Goal: Task Accomplishment & Management: Use online tool/utility

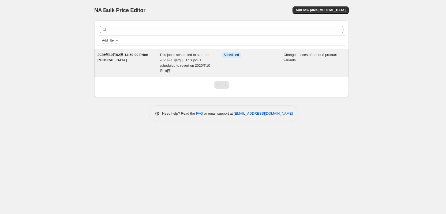
click at [126, 58] on span "2025年10月02日 14:59:00 Price [MEDICAL_DATA]" at bounding box center [123, 57] width 50 height 9
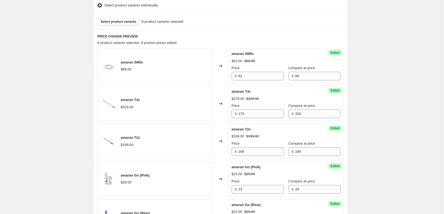
scroll to position [179, 0]
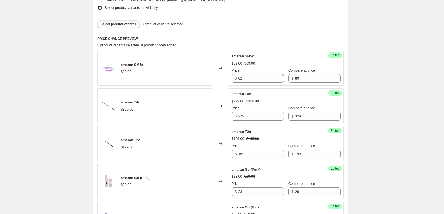
click at [114, 28] on button "Select product variants" at bounding box center [118, 24] width 42 height 8
click at [115, 26] on span "Select product variants" at bounding box center [119, 24] width 36 height 4
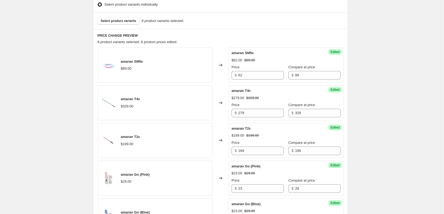
scroll to position [179, 0]
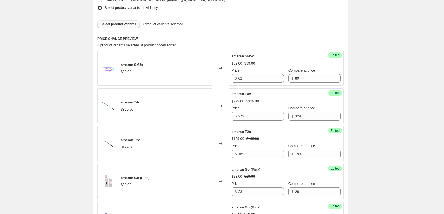
click at [123, 26] on span "Select product variants" at bounding box center [119, 24] width 36 height 4
click at [117, 26] on span "Select product variants" at bounding box center [119, 24] width 36 height 4
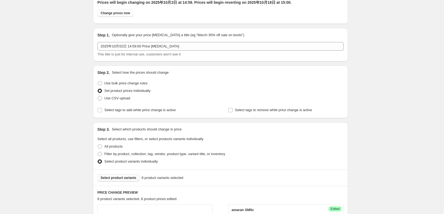
scroll to position [0, 0]
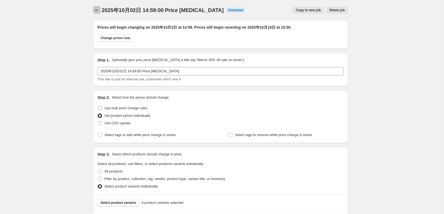
click at [94, 13] on icon "Price change jobs" at bounding box center [96, 10] width 5 height 5
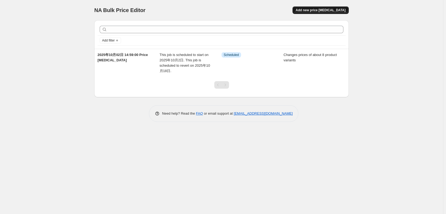
click at [328, 11] on span "Add new price [MEDICAL_DATA]" at bounding box center [321, 10] width 50 height 4
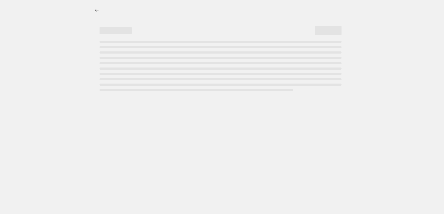
select select "percentage"
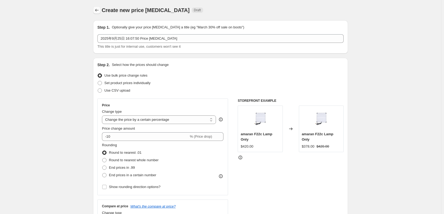
click at [94, 13] on icon "Price change jobs" at bounding box center [96, 10] width 5 height 5
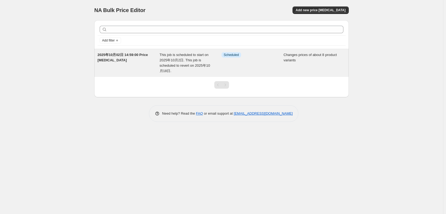
click at [125, 56] on div "2025年10月02日 14:59:00 Price [MEDICAL_DATA]" at bounding box center [129, 62] width 62 height 21
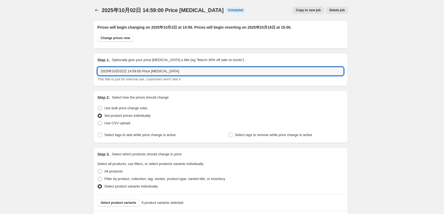
drag, startPoint x: 79, startPoint y: 76, endPoint x: 68, endPoint y: 76, distance: 11.0
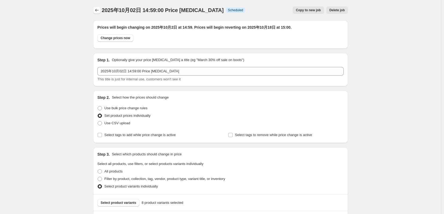
click at [93, 11] on button "Price change jobs" at bounding box center [97, 10] width 8 height 8
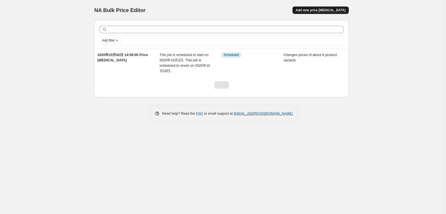
click at [325, 9] on span "Add new price [MEDICAL_DATA]" at bounding box center [321, 10] width 50 height 4
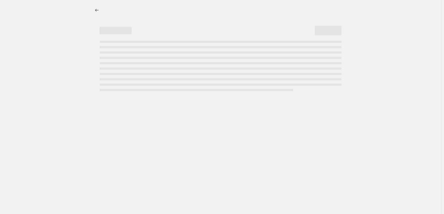
select select "percentage"
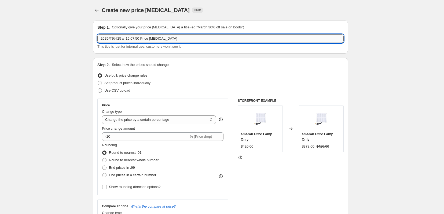
click at [135, 39] on input "2025年9月25日 16:07:50 Price change job" at bounding box center [220, 38] width 246 height 9
paste input "10月02日 14:59:0"
type input "2025年10月02日 14:59:00 Price [MEDICAL_DATA]"
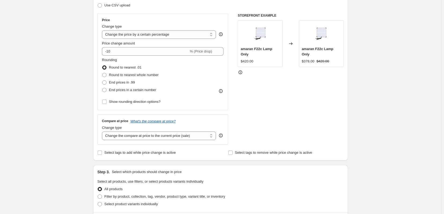
scroll to position [89, 0]
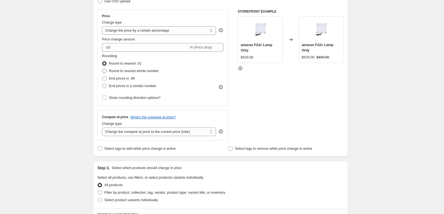
click at [102, 73] on span at bounding box center [104, 71] width 4 height 4
click at [102, 69] on input "Round to nearest whole number" at bounding box center [102, 69] width 0 height 0
radio input "true"
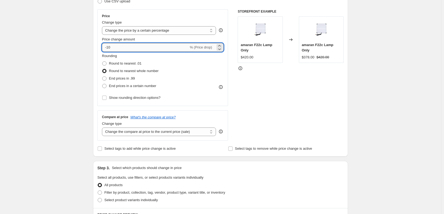
drag, startPoint x: 114, startPoint y: 56, endPoint x: 103, endPoint y: 54, distance: 11.3
click at [103, 52] on input "-10" at bounding box center [145, 47] width 87 height 9
type input "-15"
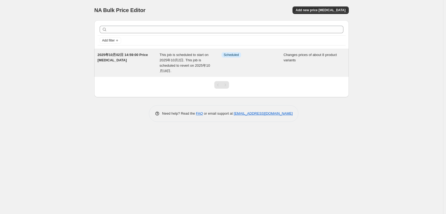
click at [125, 61] on div "2025年10月02日 14:59:00 Price [MEDICAL_DATA]" at bounding box center [129, 62] width 62 height 21
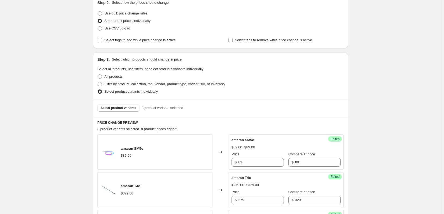
scroll to position [179, 0]
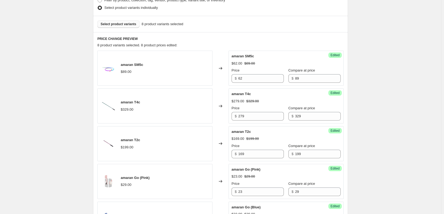
click at [117, 26] on span "Select product variants" at bounding box center [119, 24] width 36 height 4
click at [121, 26] on span "Select product variants" at bounding box center [119, 24] width 36 height 4
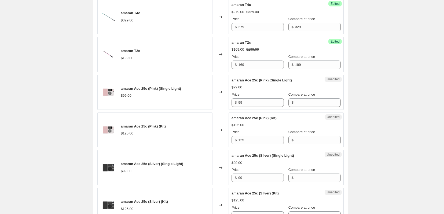
scroll to position [357, 0]
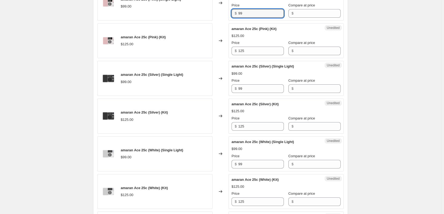
drag, startPoint x: 247, startPoint y: 30, endPoint x: 233, endPoint y: 33, distance: 14.2
click at [233, 18] on div "$ 99" at bounding box center [257, 13] width 52 height 9
type input "89"
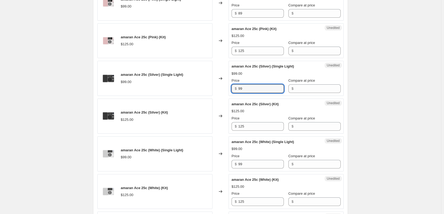
drag, startPoint x: 250, startPoint y: 111, endPoint x: 227, endPoint y: 114, distance: 22.9
click at [227, 96] on div "amaran Ace 25c (Silver) (Single Light) $99.00 Changed to Unedited amaran Ace 25…" at bounding box center [220, 78] width 246 height 35
click at [255, 18] on input "89" at bounding box center [261, 13] width 46 height 9
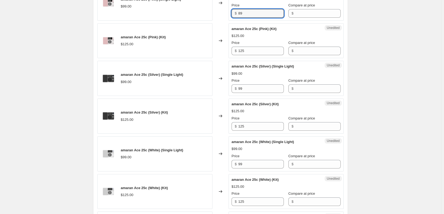
drag, startPoint x: 249, startPoint y: 31, endPoint x: 233, endPoint y: 32, distance: 16.7
click at [233, 18] on div "$ 89" at bounding box center [257, 13] width 52 height 9
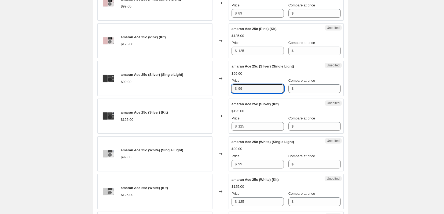
drag, startPoint x: 250, startPoint y: 113, endPoint x: 229, endPoint y: 113, distance: 20.9
click at [229, 96] on div "amaran Ace 25c (Silver) (Single Light) $99.00 Changed to Unedited amaran Ace 25…" at bounding box center [220, 78] width 246 height 35
paste input "8"
type input "89"
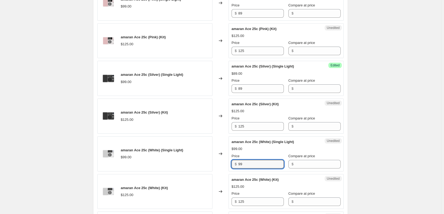
drag, startPoint x: 245, startPoint y: 191, endPoint x: 230, endPoint y: 193, distance: 15.4
click at [230, 172] on div "Unedited amaran Ace 25c (White) (Single Light) $99.00 Price $ 99 Compare at pri…" at bounding box center [285, 153] width 115 height 35
paste input "8"
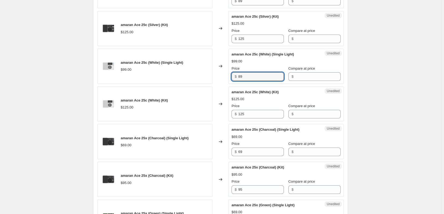
scroll to position [447, 0]
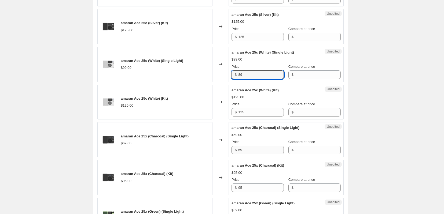
type input "89"
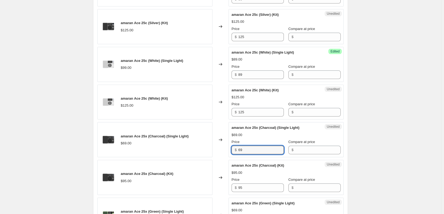
drag, startPoint x: 245, startPoint y: 180, endPoint x: 238, endPoint y: 180, distance: 7.5
click at [238, 154] on div "$ 69" at bounding box center [257, 150] width 52 height 9
click at [311, 79] on input "Compare at price" at bounding box center [318, 74] width 46 height 9
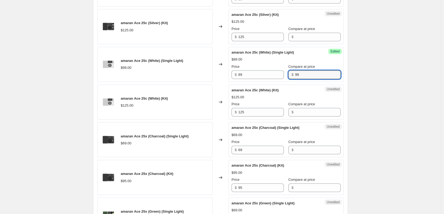
click at [292, 79] on div "Price $ 89 Compare at price $ 99" at bounding box center [285, 71] width 109 height 15
type input "99"
paste input "99"
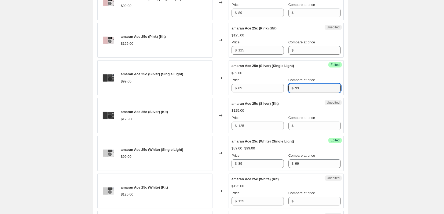
scroll to position [357, 0]
type input "99"
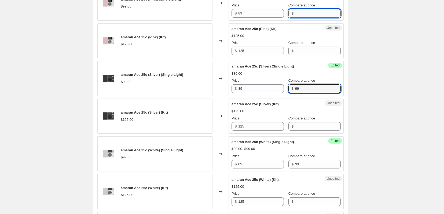
click at [308, 18] on input "Compare at price" at bounding box center [318, 13] width 46 height 9
paste input "99"
type input "99"
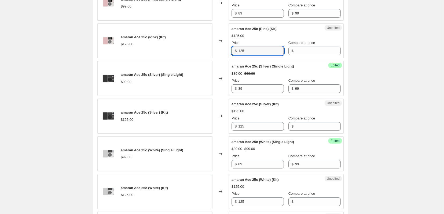
drag, startPoint x: 257, startPoint y: 71, endPoint x: 233, endPoint y: 72, distance: 23.9
click at [233, 55] on div "$ 125" at bounding box center [257, 51] width 52 height 9
type input "125"
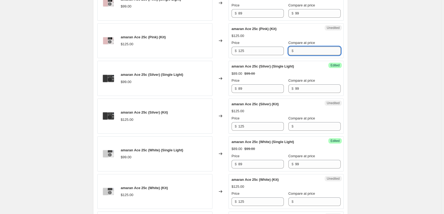
click at [323, 55] on input "Compare at price" at bounding box center [318, 51] width 46 height 9
paste input "125"
type input "125"
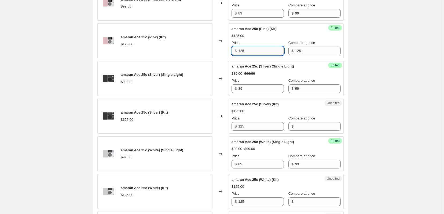
click at [263, 55] on input "125" at bounding box center [261, 51] width 46 height 9
drag, startPoint x: 263, startPoint y: 72, endPoint x: 219, endPoint y: 72, distance: 44.2
click at [219, 58] on div "amaran Ace 25c (Pink) (Kit) $125.00 Changed to Success Edited amaran Ace 25c (P…" at bounding box center [220, 40] width 246 height 35
click at [267, 55] on input "112" at bounding box center [261, 51] width 46 height 9
drag, startPoint x: 256, startPoint y: 72, endPoint x: 233, endPoint y: 72, distance: 22.8
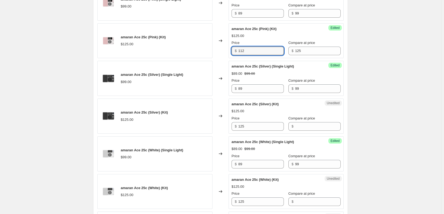
click at [233, 55] on div "$ 112" at bounding box center [257, 51] width 52 height 9
type input "112"
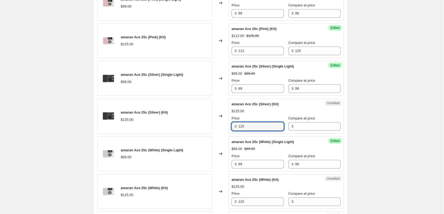
drag, startPoint x: 257, startPoint y: 147, endPoint x: 221, endPoint y: 150, distance: 36.0
click at [221, 134] on div "amaran Ace 25c (Silver) (Kit) $125.00 Changed to Unedited amaran Ace 25c (Silve…" at bounding box center [220, 116] width 246 height 35
paste input "12"
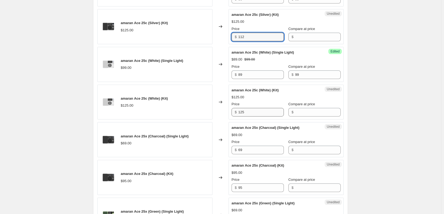
type input "112"
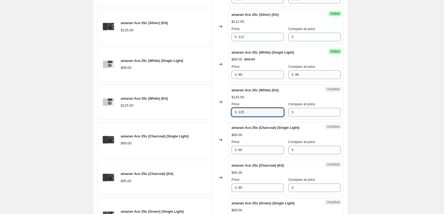
drag, startPoint x: 257, startPoint y: 139, endPoint x: 220, endPoint y: 141, distance: 36.8
click at [220, 120] on div "amaran Ace 25c (White) (Kit) $125.00 Changed to Unedited amaran Ace 25c (White)…" at bounding box center [220, 102] width 246 height 35
paste input "12"
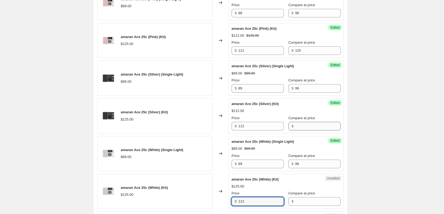
scroll to position [357, 0]
type input "112"
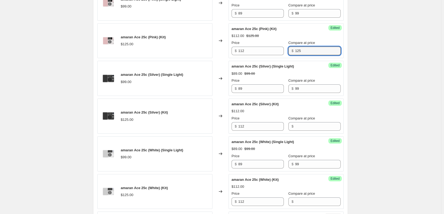
drag, startPoint x: 310, startPoint y: 68, endPoint x: 292, endPoint y: 73, distance: 18.9
click at [292, 55] on div "Price $ 112 Compare at price $ 125" at bounding box center [285, 47] width 109 height 15
click at [307, 131] on input "Compare at price" at bounding box center [318, 126] width 46 height 9
paste input "125"
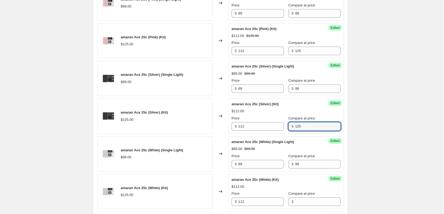
scroll to position [447, 0]
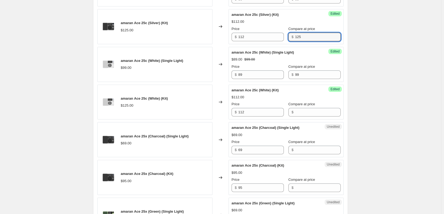
type input "125"
click at [306, 117] on div "Compare at price $" at bounding box center [314, 109] width 52 height 15
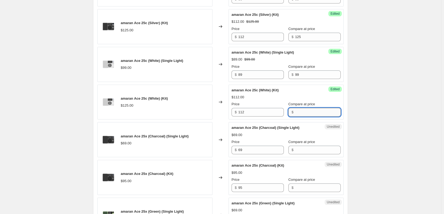
click at [307, 117] on input "Compare at price" at bounding box center [318, 112] width 46 height 9
paste input "125"
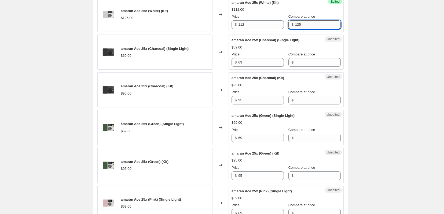
scroll to position [536, 0]
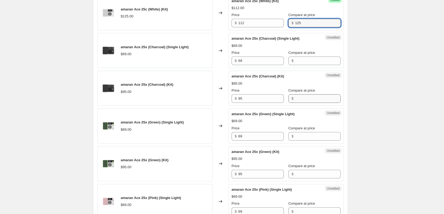
type input "125"
click at [311, 103] on input "Compare at price" at bounding box center [318, 98] width 46 height 9
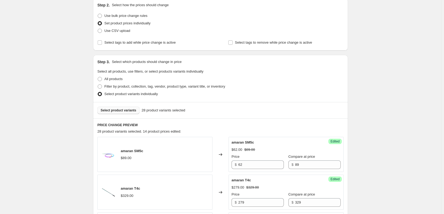
scroll to position [89, 0]
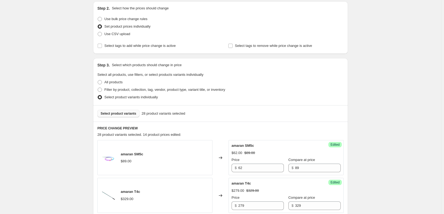
click at [124, 116] on span "Select product variants" at bounding box center [119, 113] width 36 height 4
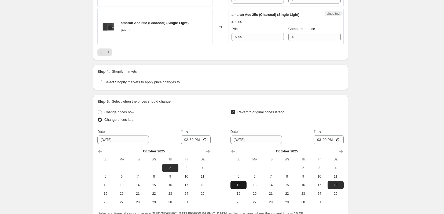
scroll to position [867, 0]
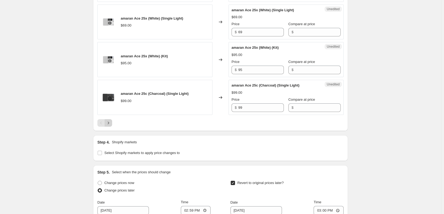
click at [106, 126] on icon "Next" at bounding box center [108, 122] width 5 height 5
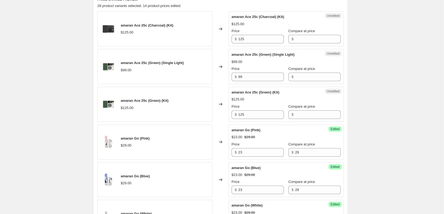
scroll to position [213, 0]
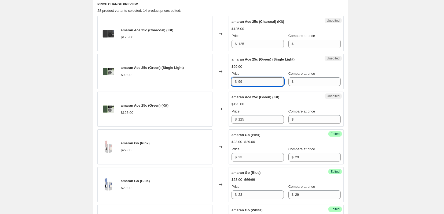
drag, startPoint x: 252, startPoint y: 99, endPoint x: 241, endPoint y: 99, distance: 10.7
click at [241, 86] on input "99" at bounding box center [261, 81] width 46 height 9
click at [302, 86] on input "Compare at price" at bounding box center [318, 81] width 46 height 9
paste input "99"
type input "99"
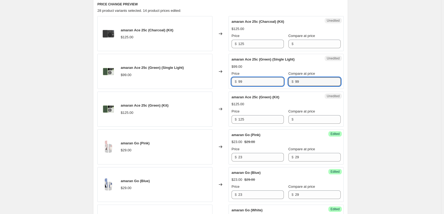
click at [259, 86] on input "99" at bounding box center [261, 81] width 46 height 9
drag, startPoint x: 259, startPoint y: 96, endPoint x: 234, endPoint y: 96, distance: 25.2
click at [234, 86] on div "$ 99" at bounding box center [257, 81] width 52 height 9
click at [259, 86] on input "89" at bounding box center [261, 81] width 46 height 9
drag, startPoint x: 257, startPoint y: 97, endPoint x: 230, endPoint y: 97, distance: 26.8
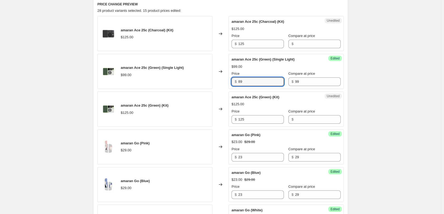
click at [230, 89] on div "Success Edited amaran Ace 25c (Green) (Single Light) $99.00 Price $ 89 Compare …" at bounding box center [285, 71] width 115 height 35
type input "89"
click at [320, 69] on div "$99.00" at bounding box center [285, 66] width 109 height 5
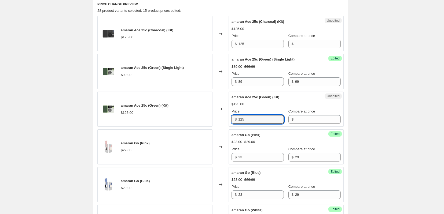
drag, startPoint x: 252, startPoint y: 135, endPoint x: 237, endPoint y: 135, distance: 15.0
click at [237, 124] on div "$ 125" at bounding box center [257, 119] width 52 height 9
type input "112"
click at [309, 124] on input "Compare at price" at bounding box center [318, 119] width 46 height 9
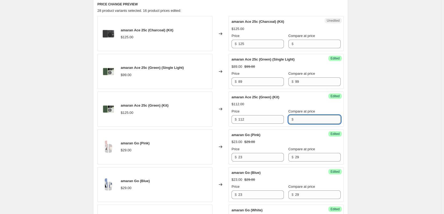
paste input "125"
type input "125"
click at [311, 48] on input "Compare at price" at bounding box center [318, 44] width 46 height 9
paste input "125"
type input "125"
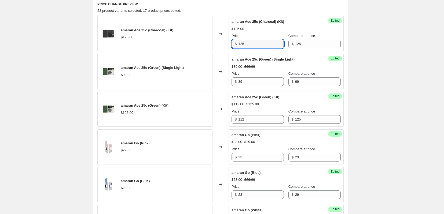
drag, startPoint x: 273, startPoint y: 54, endPoint x: 223, endPoint y: 55, distance: 50.4
click at [223, 51] on div "amaran Ace 25c (Charcoal) (Kit) $125.00 Changed to Success Edited amaran Ace 25…" at bounding box center [220, 33] width 246 height 35
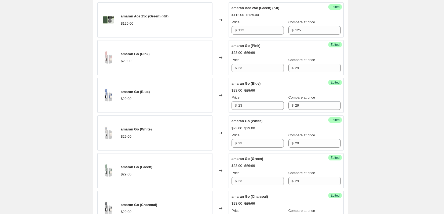
scroll to position [392, 0]
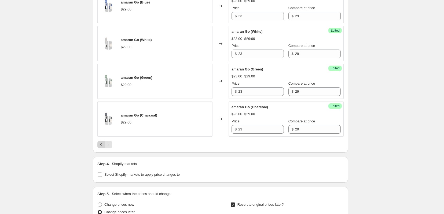
type input "112"
click at [98, 147] on icon "Previous" at bounding box center [100, 144] width 5 height 5
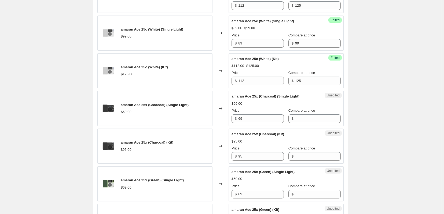
scroll to position [481, 0]
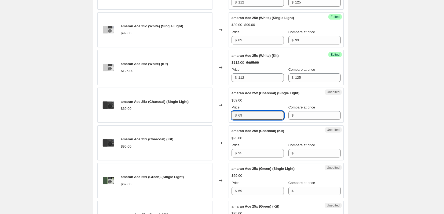
drag, startPoint x: 252, startPoint y: 144, endPoint x: 219, endPoint y: 146, distance: 33.0
click at [219, 123] on div "amaran Ace 25x (Charcoal) (Single Light) $69.00 Changed to Unedited amaran Ace …" at bounding box center [220, 105] width 246 height 35
type input "58"
click at [308, 120] on input "Compare at price" at bounding box center [318, 115] width 46 height 9
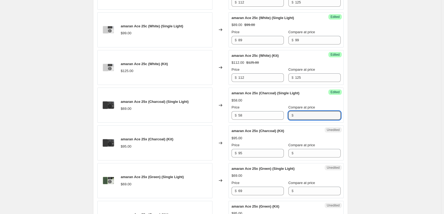
paste input "69"
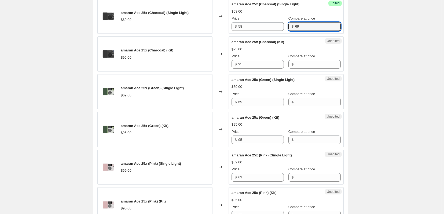
scroll to position [571, 0]
type input "69"
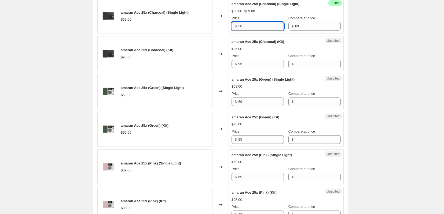
click at [250, 31] on input "58" at bounding box center [261, 26] width 46 height 9
drag, startPoint x: 250, startPoint y: 56, endPoint x: 213, endPoint y: 59, distance: 37.3
click at [213, 34] on div "amaran Ace 25x (Charcoal) (Single Light) $69.00 Changed to Success Edited amara…" at bounding box center [220, 15] width 246 height 35
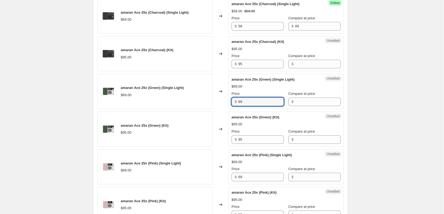
drag, startPoint x: 237, startPoint y: 136, endPoint x: 222, endPoint y: 137, distance: 14.8
click at [222, 109] on div "amaran Ace 25x (Green) (Single Light) $69.00 Changed to Unedited amaran Ace 25x…" at bounding box center [220, 91] width 246 height 35
paste input "58"
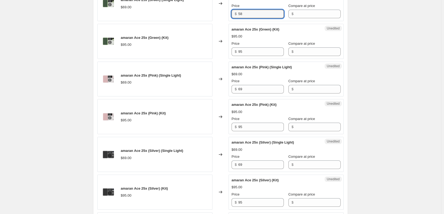
scroll to position [660, 0]
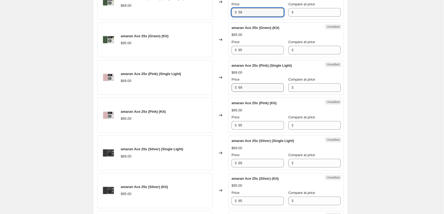
type input "58"
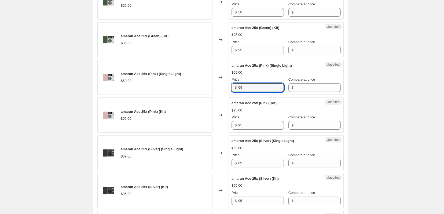
drag, startPoint x: 254, startPoint y: 125, endPoint x: 233, endPoint y: 124, distance: 20.9
click at [233, 92] on div "$ 69" at bounding box center [257, 87] width 52 height 9
paste input "58"
type input "58"
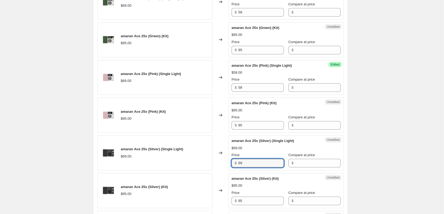
drag, startPoint x: 240, startPoint y: 204, endPoint x: 226, endPoint y: 207, distance: 13.4
click at [226, 170] on div "amaran Ace 25x (Silver) (Single Light) $69.00 Changed to Unedited amaran Ace 25…" at bounding box center [220, 152] width 246 height 35
paste input "58"
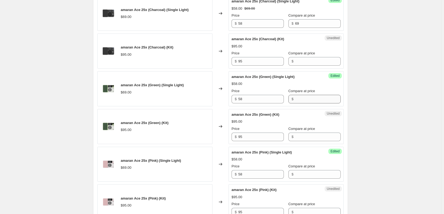
scroll to position [571, 0]
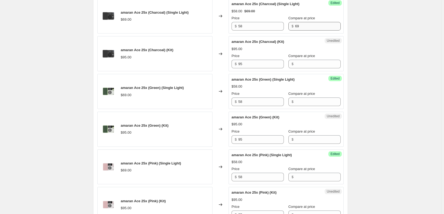
type input "58"
drag, startPoint x: 308, startPoint y: 57, endPoint x: 298, endPoint y: 57, distance: 10.2
click at [298, 31] on div "$ 69" at bounding box center [314, 26] width 52 height 9
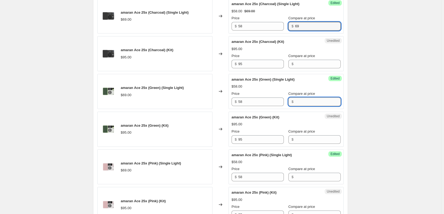
click at [307, 106] on input "Compare at price" at bounding box center [318, 102] width 46 height 9
paste input "69"
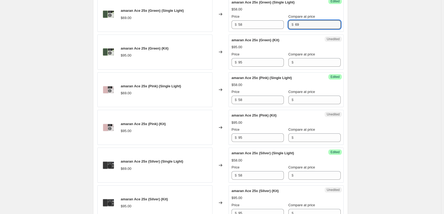
scroll to position [660, 0]
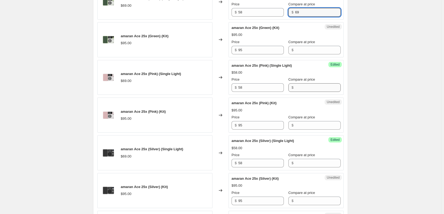
type input "69"
click at [311, 92] on input "Compare at price" at bounding box center [318, 87] width 46 height 9
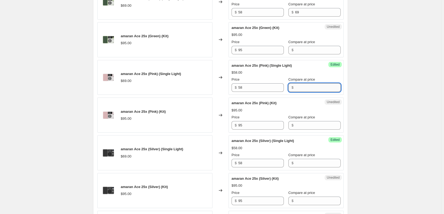
paste input "69"
type input "69"
click at [312, 168] on input "Compare at price" at bounding box center [318, 163] width 46 height 9
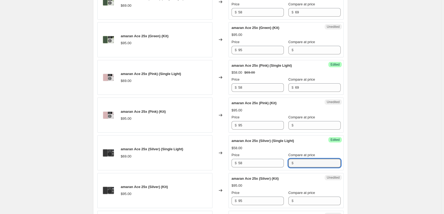
paste input "69"
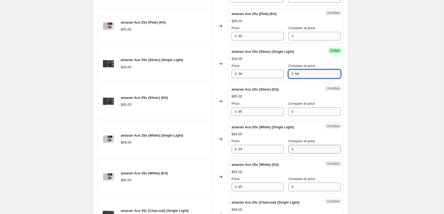
type input "69"
click at [307, 154] on input "Compare at price" at bounding box center [318, 149] width 46 height 9
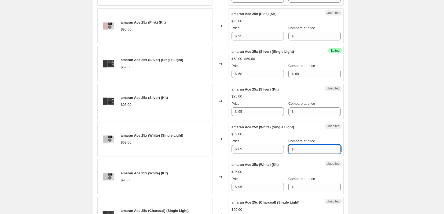
paste input "69"
type input "69"
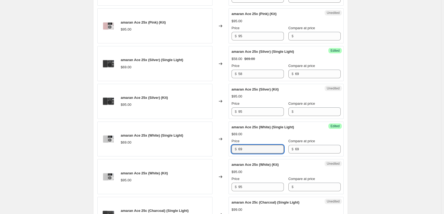
drag, startPoint x: 235, startPoint y: 195, endPoint x: 221, endPoint y: 195, distance: 14.2
click at [221, 157] on div "amaran Ace 25x (White) (Single Light) $69.00 Changed to Success Edited amaran A…" at bounding box center [220, 139] width 246 height 35
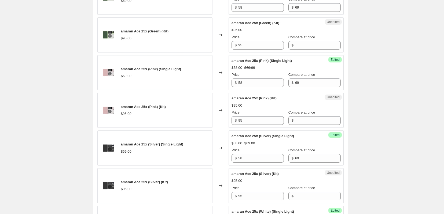
scroll to position [660, 0]
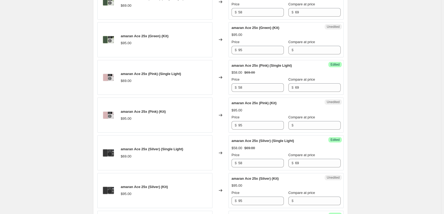
type input "58"
click at [232, 57] on div "Unedited amaran Ace 25x (Green) (Kit) $95.00 Price $ 95 Compare at price $" at bounding box center [285, 39] width 115 height 35
type input "80"
click at [314, 54] on input "Compare at price" at bounding box center [318, 50] width 46 height 9
paste input "95"
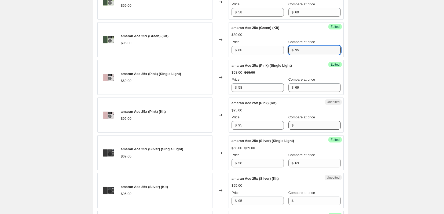
type input "95"
click at [308, 130] on input "Compare at price" at bounding box center [318, 125] width 46 height 9
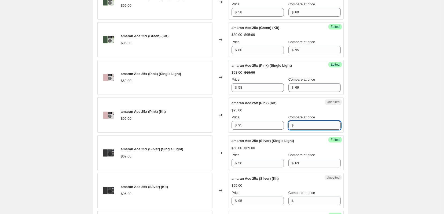
paste input "95"
type input "95"
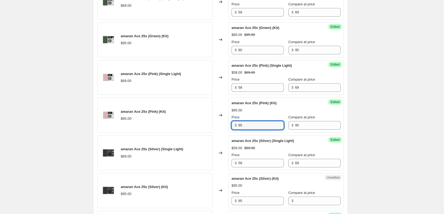
drag, startPoint x: 232, startPoint y: 167, endPoint x: 228, endPoint y: 167, distance: 4.0
click at [228, 133] on div "amaran Ace 25x (Pink) (Kit) $95.00 Changed to Success Edited amaran Ace 25x (Pi…" at bounding box center [220, 115] width 246 height 35
drag, startPoint x: 258, startPoint y: 165, endPoint x: 232, endPoint y: 166, distance: 26.0
click at [232, 133] on div "Success Edited amaran Ace 25x (Pink) (Kit) $95.00 Price $ 80 Compare at price $…" at bounding box center [285, 115] width 115 height 35
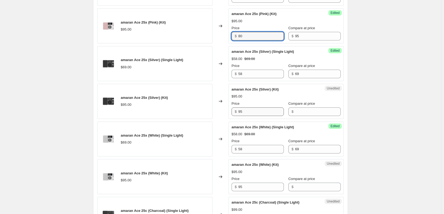
type input "80"
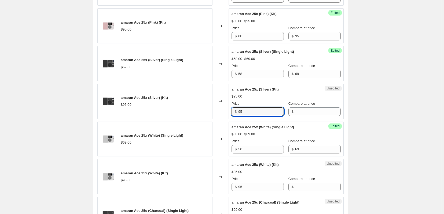
drag, startPoint x: 258, startPoint y: 152, endPoint x: 225, endPoint y: 154, distance: 33.3
click at [225, 119] on div "amaran Ace 25x (Silver) (Kit) $95.00 Changed to Unedited amaran Ace 25x (Silver…" at bounding box center [220, 101] width 246 height 35
paste input "80"
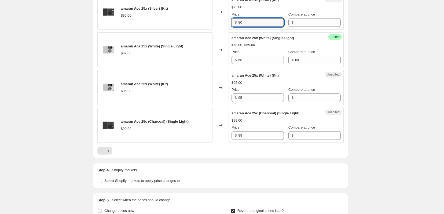
type input "80"
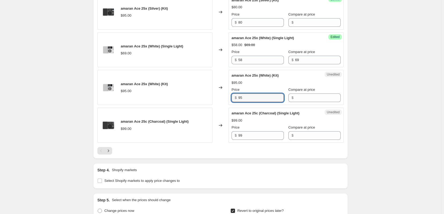
click at [233, 102] on div "$ 95" at bounding box center [257, 98] width 52 height 9
paste input "80"
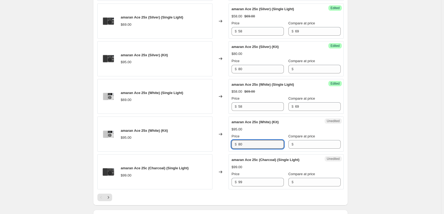
scroll to position [749, 0]
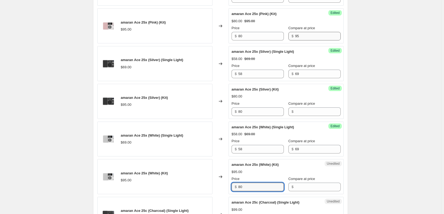
type input "80"
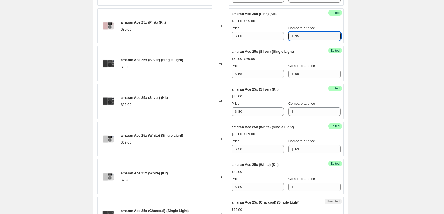
drag, startPoint x: 312, startPoint y: 75, endPoint x: 288, endPoint y: 80, distance: 24.8
click at [288, 43] on div "Success Edited amaran Ace 25x (Pink) (Kit) $80.00 $95.00 Price $ 80 Compare at …" at bounding box center [285, 25] width 115 height 35
click at [313, 116] on input "Compare at price" at bounding box center [318, 111] width 46 height 9
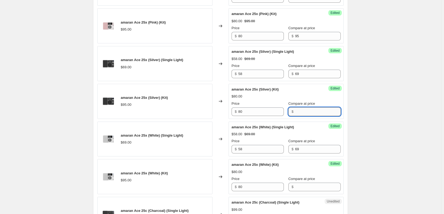
paste input "95"
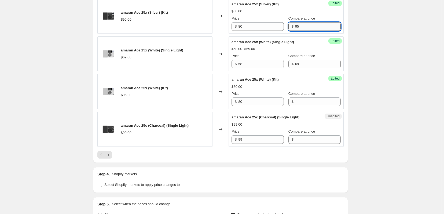
scroll to position [839, 0]
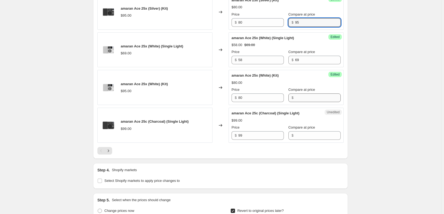
type input "95"
click at [314, 102] on input "Compare at price" at bounding box center [318, 98] width 46 height 9
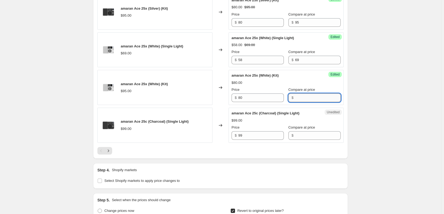
paste input "95"
type input "95"
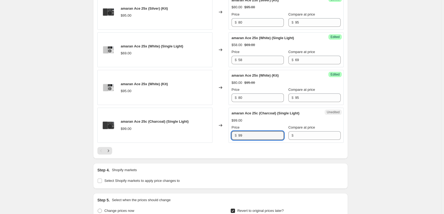
drag, startPoint x: 244, startPoint y: 183, endPoint x: 233, endPoint y: 184, distance: 11.0
click at [233, 140] on div "$ 99" at bounding box center [257, 135] width 52 height 9
type input "99"
click at [310, 140] on input "Compare at price" at bounding box center [318, 135] width 46 height 9
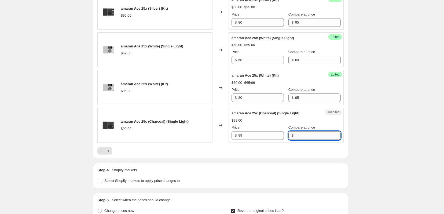
paste input "99"
type input "99"
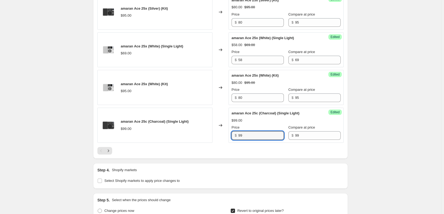
drag, startPoint x: 257, startPoint y: 183, endPoint x: 225, endPoint y: 185, distance: 31.1
click at [225, 143] on div "amaran Ace 25c (Charcoal) (Single Light) $99.00 Changed to Success Edited amara…" at bounding box center [220, 125] width 246 height 35
type input "89"
click at [179, 155] on div at bounding box center [220, 151] width 246 height 8
click at [106, 154] on icon "Next" at bounding box center [108, 150] width 5 height 5
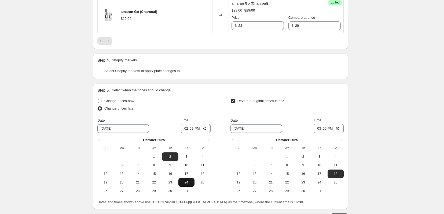
scroll to position [481, 0]
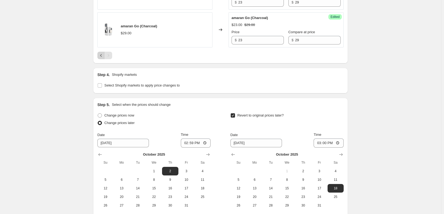
click at [98, 58] on icon "Previous" at bounding box center [100, 55] width 5 height 5
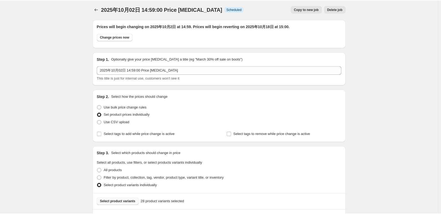
scroll to position [0, 0]
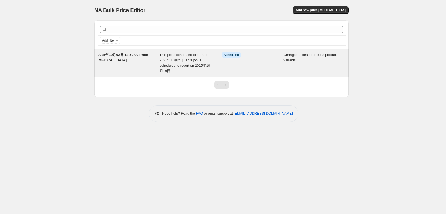
click at [126, 60] on span "2025年10月02日 14:59:00 Price [MEDICAL_DATA]" at bounding box center [123, 57] width 50 height 9
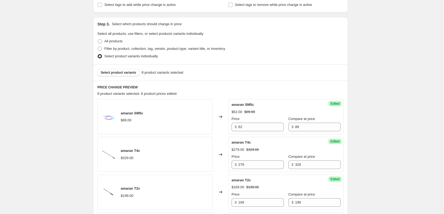
scroll to position [179, 0]
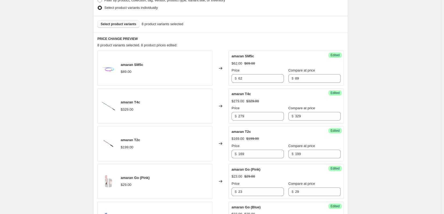
click at [109, 26] on span "Select product variants" at bounding box center [119, 24] width 36 height 4
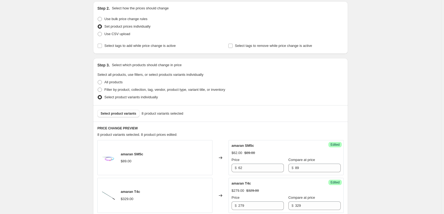
scroll to position [0, 0]
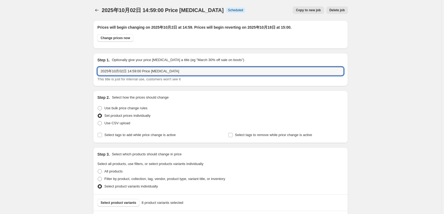
drag, startPoint x: 188, startPoint y: 75, endPoint x: 69, endPoint y: 65, distance: 119.1
click at [94, 10] on icon "Price change jobs" at bounding box center [96, 10] width 5 height 5
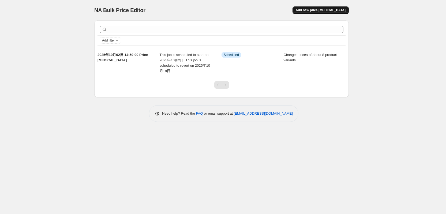
click at [321, 14] on button "Add new price [MEDICAL_DATA]" at bounding box center [321, 10] width 56 height 8
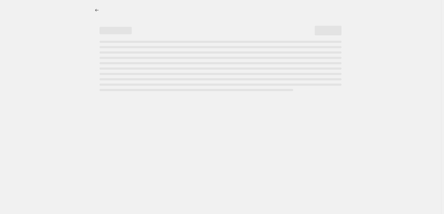
select select "percentage"
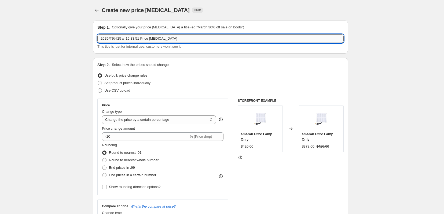
click at [120, 39] on input "2025年9月25日 16:33:51 Price change job" at bounding box center [220, 38] width 246 height 9
paste input "10月02日 14:59:00"
type input "2025年10月02日 14:59:00 Price [MEDICAL_DATA]"
click at [128, 85] on span "Set product prices individually" at bounding box center [127, 83] width 46 height 4
click at [98, 81] on input "Set product prices individually" at bounding box center [98, 81] width 0 height 0
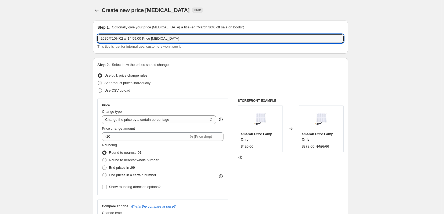
radio input "true"
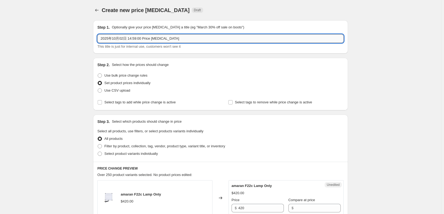
click at [196, 41] on input "2025年10月02日 14:59:00 Price [MEDICAL_DATA]" at bounding box center [220, 38] width 246 height 9
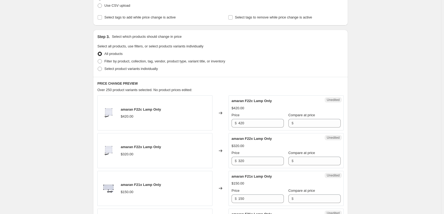
scroll to position [89, 0]
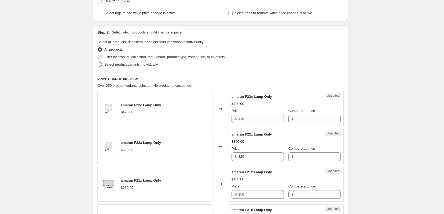
type input "2025年10月02日 14:59:00 Price change job 10% off"
click at [98, 67] on span at bounding box center [100, 64] width 4 height 4
click at [98, 63] on input "Select product variants individually" at bounding box center [98, 62] width 0 height 0
radio input "true"
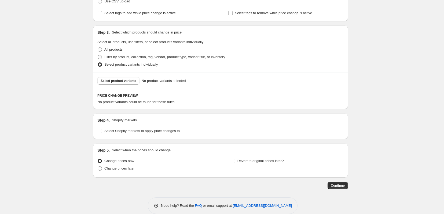
click at [98, 59] on span at bounding box center [100, 57] width 4 height 4
click at [98, 55] on input "Filter by product, collection, tag, vendor, product type, variant title, or inv…" at bounding box center [98, 55] width 0 height 0
radio input "true"
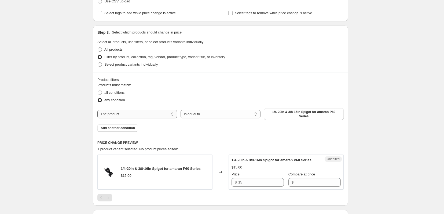
click at [148, 118] on select "The product The product's collection The product's tag The product's vendor The…" at bounding box center [137, 114] width 80 height 9
select select "tag"
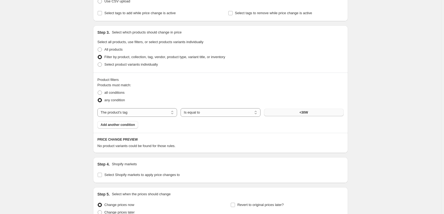
click at [323, 116] on button "<30W" at bounding box center [304, 113] width 80 height 8
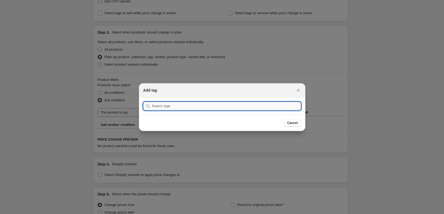
click at [164, 106] on input ":rc3:" at bounding box center [226, 106] width 149 height 9
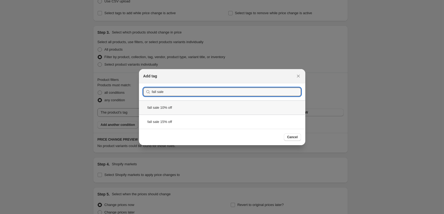
type input "fall sale"
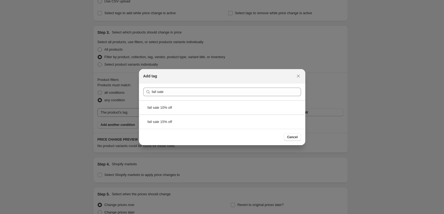
drag, startPoint x: 168, startPoint y: 105, endPoint x: 189, endPoint y: 111, distance: 22.1
click at [168, 105] on div "fall sale 10% off" at bounding box center [222, 108] width 166 height 14
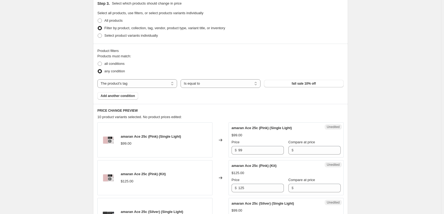
scroll to position [29, 0]
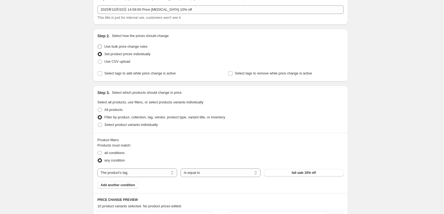
click at [98, 49] on span at bounding box center [100, 46] width 4 height 4
click at [98, 45] on input "Use bulk price change rules" at bounding box center [98, 44] width 0 height 0
radio input "true"
select select "percentage"
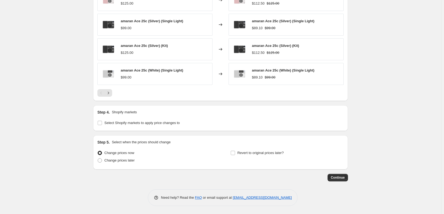
scroll to position [435, 0]
click at [97, 160] on span at bounding box center [99, 160] width 5 height 5
click at [98, 159] on input "Change prices later" at bounding box center [98, 158] width 0 height 0
radio input "true"
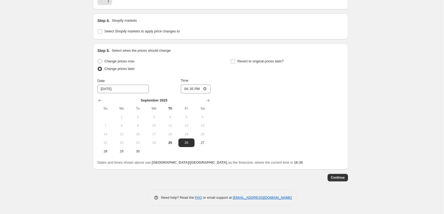
scroll to position [531, 0]
click at [210, 98] on icon "Show next month, October 2025" at bounding box center [207, 100] width 5 height 5
click at [166, 115] on span "2" at bounding box center [170, 117] width 12 height 4
type input "[DATE]"
click at [192, 84] on input "16:35" at bounding box center [196, 88] width 30 height 9
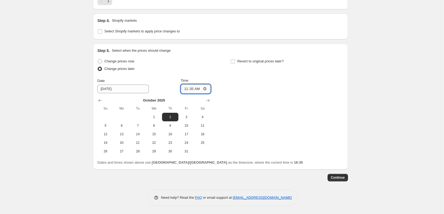
click at [189, 84] on input "11:35" at bounding box center [196, 88] width 30 height 9
type input "14:59"
click at [233, 59] on input "Revert to original prices later?" at bounding box center [233, 61] width 4 height 4
checkbox input "true"
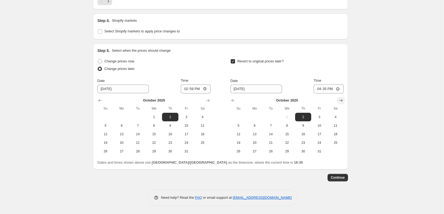
click at [343, 98] on icon "Show next month, November 2025" at bounding box center [340, 100] width 5 height 5
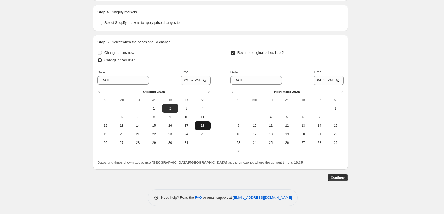
click at [203, 128] on span "18" at bounding box center [202, 126] width 12 height 4
click at [148, 111] on span "1" at bounding box center [154, 108] width 12 height 4
click at [165, 111] on span "2" at bounding box center [170, 108] width 12 height 4
type input "[DATE]"
click at [272, 83] on input "[DATE]" at bounding box center [255, 80] width 51 height 9
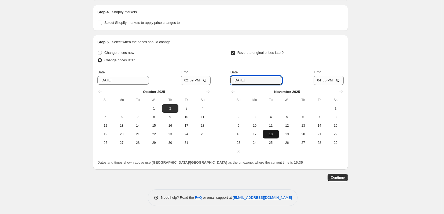
click at [274, 136] on span "18" at bounding box center [271, 134] width 12 height 4
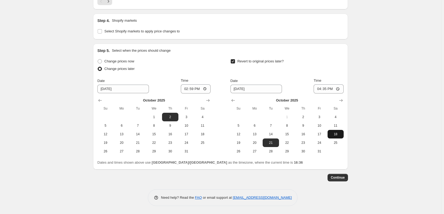
click at [341, 132] on span "18" at bounding box center [335, 134] width 12 height 4
type input "[DATE]"
click at [333, 84] on input "16:35" at bounding box center [328, 88] width 30 height 9
type input "15:00"
click at [343, 176] on span "Continue" at bounding box center [337, 178] width 14 height 4
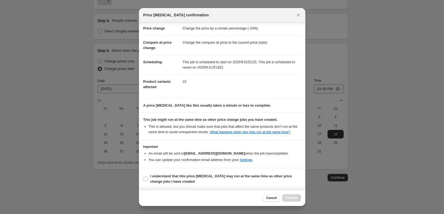
scroll to position [30, 0]
click at [158, 174] on b "I understand that this price change job may run at the same time as other price…" at bounding box center [221, 178] width 142 height 9
click at [148, 177] on input "I understand that this price change job may run at the same time as other price…" at bounding box center [145, 179] width 4 height 4
checkbox input "true"
click at [292, 197] on span "Confirm" at bounding box center [291, 198] width 12 height 4
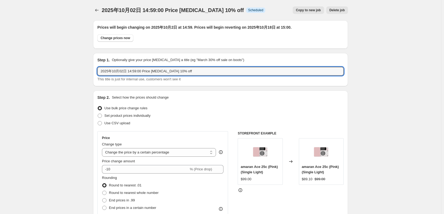
drag, startPoint x: 184, startPoint y: 74, endPoint x: 64, endPoint y: 78, distance: 119.9
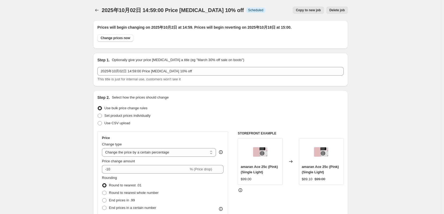
click at [312, 10] on span "Copy to new job" at bounding box center [308, 10] width 25 height 4
select select "percentage"
select select "tag"
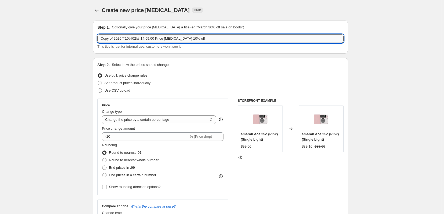
click at [149, 40] on input "Copy of 2025年10月02日 14:59:00 Price change job 10% off" at bounding box center [220, 38] width 246 height 9
paste input "text"
click at [173, 39] on input "2025年10月02日 14:59:00 Price change job 10% off" at bounding box center [220, 38] width 246 height 9
type input "2025年10月02日 14:59:00 Price change job 15% off"
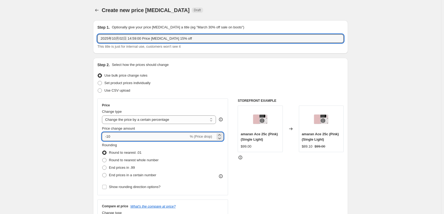
click at [108, 141] on input "-10" at bounding box center [145, 136] width 87 height 9
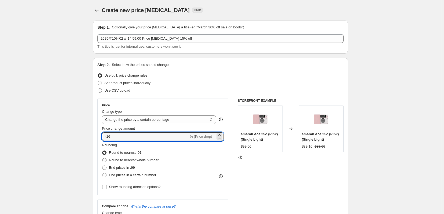
type input "-16"
click at [102, 162] on span at bounding box center [104, 160] width 4 height 4
click at [102, 158] on input "Round to nearest whole number" at bounding box center [102, 158] width 0 height 0
radio input "true"
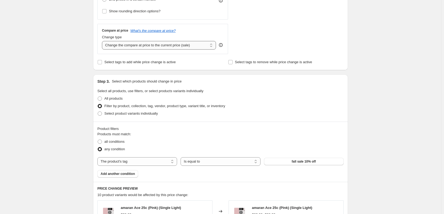
scroll to position [179, 0]
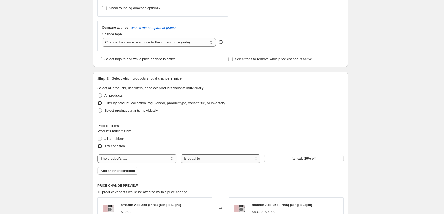
click at [211, 163] on select "Is equal to Is not equal to" at bounding box center [220, 158] width 80 height 9
click at [293, 162] on button "fall sale 10% off" at bounding box center [304, 159] width 80 height 8
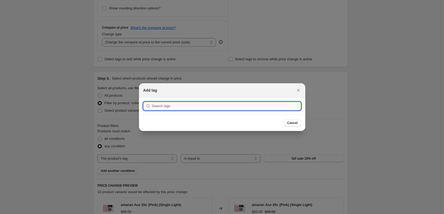
click at [184, 106] on input ":rh6:" at bounding box center [226, 106] width 149 height 9
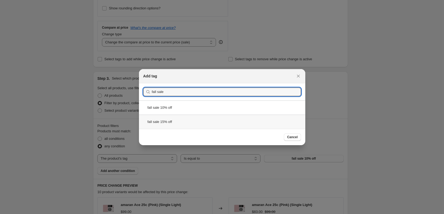
type input "fall sale"
click at [170, 123] on div "fall sale 15% off" at bounding box center [222, 122] width 166 height 14
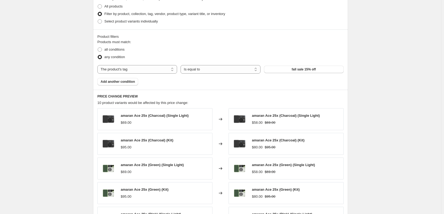
scroll to position [358, 0]
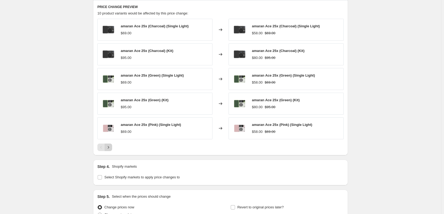
click at [106, 150] on icon "Next" at bounding box center [108, 147] width 5 height 5
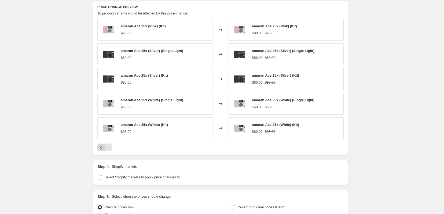
click at [98, 150] on icon "Previous" at bounding box center [100, 147] width 5 height 5
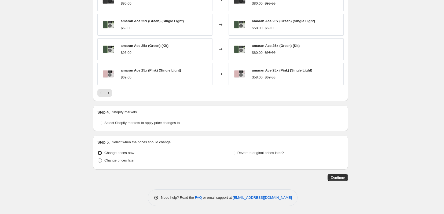
scroll to position [435, 0]
click at [97, 159] on label "Change prices later" at bounding box center [115, 161] width 37 height 8
click at [98, 159] on input "Change prices later" at bounding box center [98, 158] width 0 height 0
radio input "true"
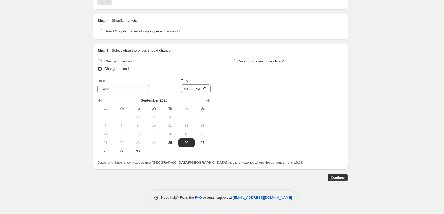
scroll to position [531, 0]
click at [209, 98] on icon "Show next month, October 2025" at bounding box center [207, 100] width 5 height 5
click at [166, 115] on span "2" at bounding box center [170, 117] width 12 height 4
type input "[DATE]"
click at [234, 59] on input "Revert to original prices later?" at bounding box center [233, 61] width 4 height 4
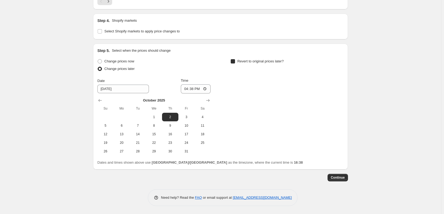
checkbox input "true"
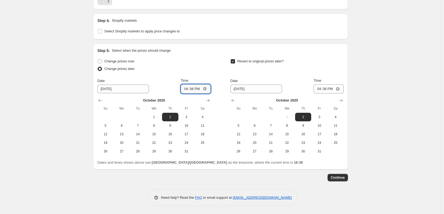
click at [193, 84] on input "16:38" at bounding box center [196, 88] width 30 height 9
type input "14:59"
click at [343, 130] on button "18" at bounding box center [335, 134] width 16 height 9
type input "[DATE]"
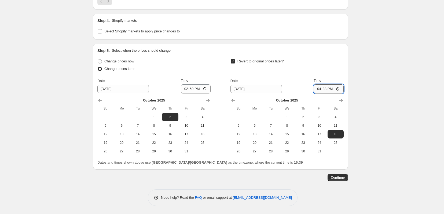
click at [331, 84] on input "16:38" at bounding box center [328, 88] width 30 height 9
type input "15:00"
click at [344, 176] on span "Continue" at bounding box center [337, 178] width 14 height 4
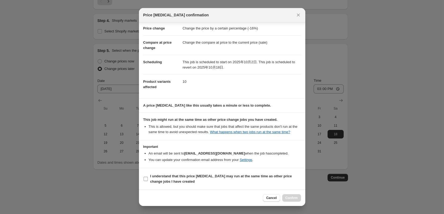
scroll to position [30, 0]
click at [150, 176] on span "I understand that this price change job may run at the same time as other price…" at bounding box center [225, 179] width 151 height 11
click at [148, 177] on input "I understand that this price change job may run at the same time as other price…" at bounding box center [145, 179] width 4 height 4
checkbox input "true"
click at [293, 196] on span "Confirm" at bounding box center [291, 198] width 12 height 4
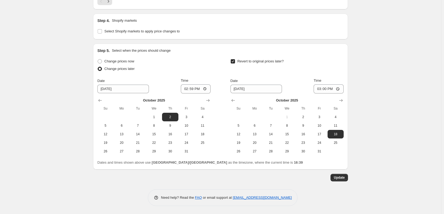
scroll to position [566, 0]
click at [344, 176] on span "Update" at bounding box center [338, 178] width 11 height 4
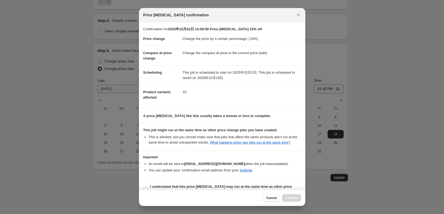
drag, startPoint x: 302, startPoint y: 16, endPoint x: 302, endPoint y: 20, distance: 4.9
click at [301, 16] on icon "Close" at bounding box center [297, 14] width 5 height 5
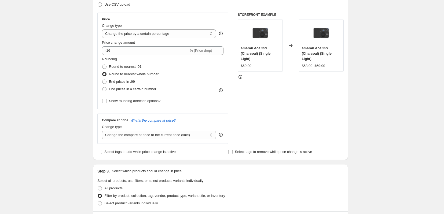
scroll to position [0, 0]
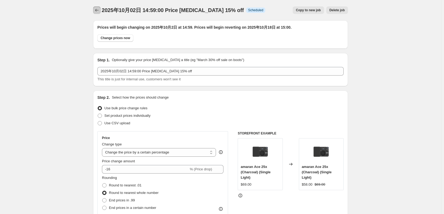
click at [94, 13] on icon "Price change jobs" at bounding box center [96, 10] width 5 height 5
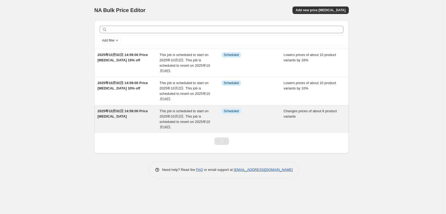
click at [123, 117] on span "2025年10月02日 14:59:00 Price [MEDICAL_DATA]" at bounding box center [123, 113] width 50 height 9
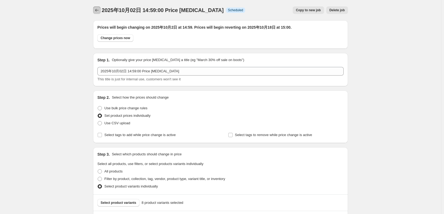
click at [94, 10] on icon "Price change jobs" at bounding box center [96, 10] width 5 height 5
